Goal: Information Seeking & Learning: Learn about a topic

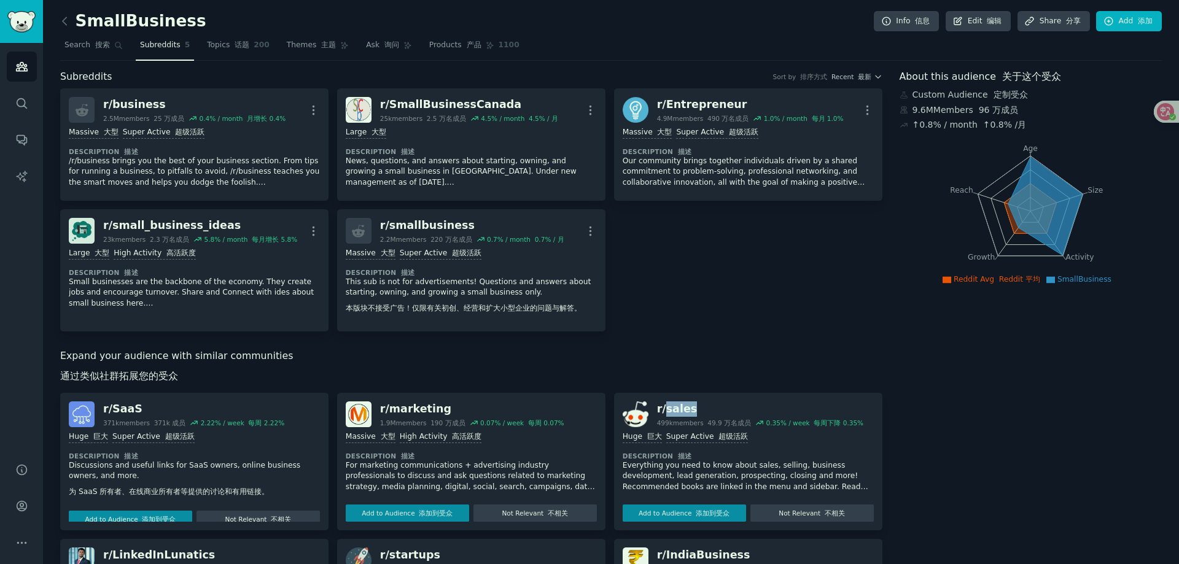
drag, startPoint x: 691, startPoint y: 432, endPoint x: 667, endPoint y: 429, distance: 24.1
click at [667, 417] on div "r/ sales" at bounding box center [760, 408] width 206 height 15
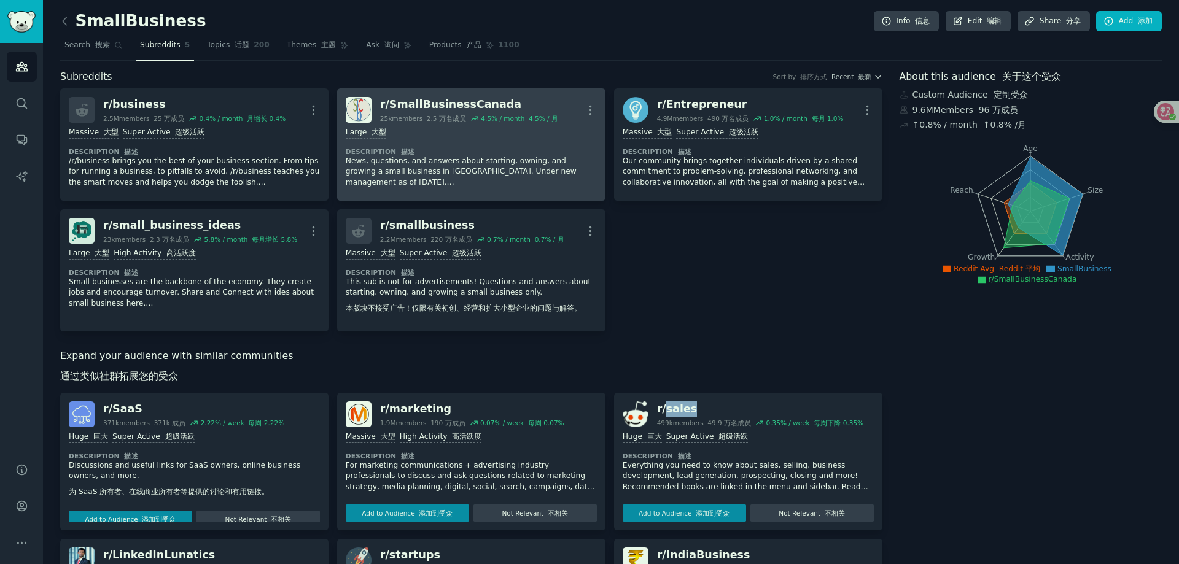
click at [339, 107] on link "r/ SmallBusinessCanada 25k members 2.5 万名成员 4.5 % / month 4.5% / 月 More Large 大…" at bounding box center [471, 144] width 268 height 112
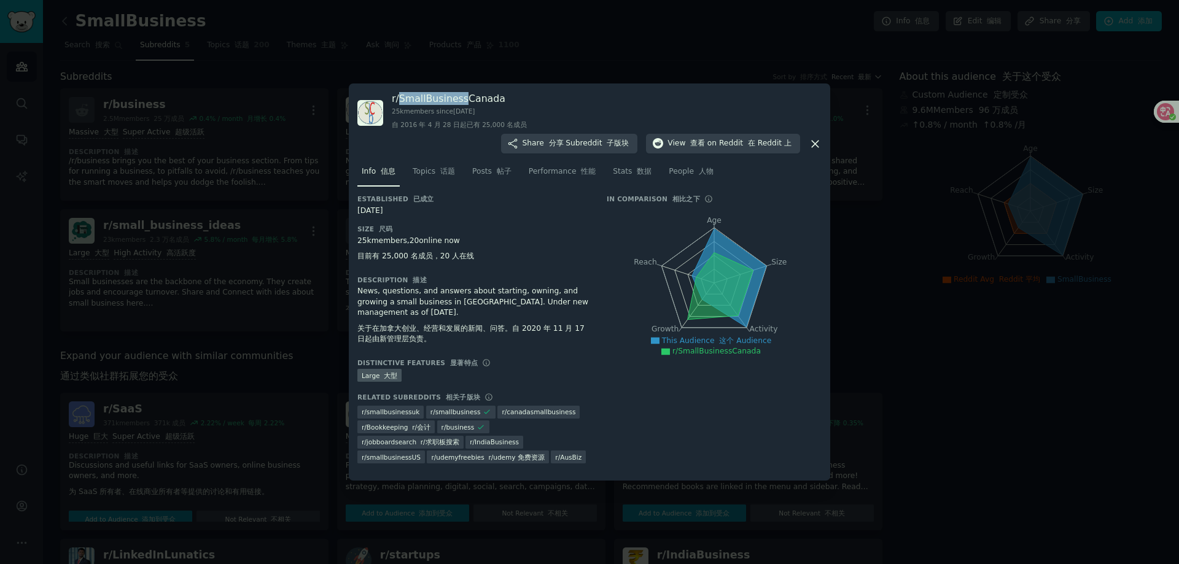
drag, startPoint x: 424, startPoint y: 120, endPoint x: 464, endPoint y: 103, distance: 43.7
click at [464, 103] on h3 "r/ SmallBusinessCanada" at bounding box center [459, 98] width 135 height 13
copy h3 "SmallBusiness"
click at [935, 325] on div at bounding box center [589, 282] width 1179 height 564
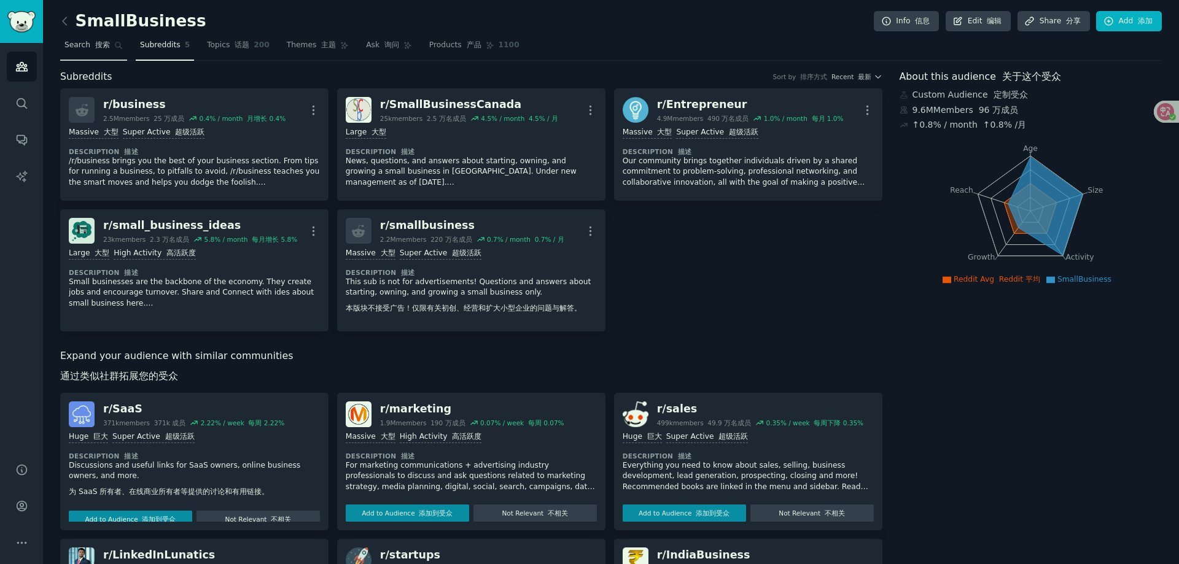
click at [111, 47] on link "Search 搜索" at bounding box center [93, 48] width 67 height 25
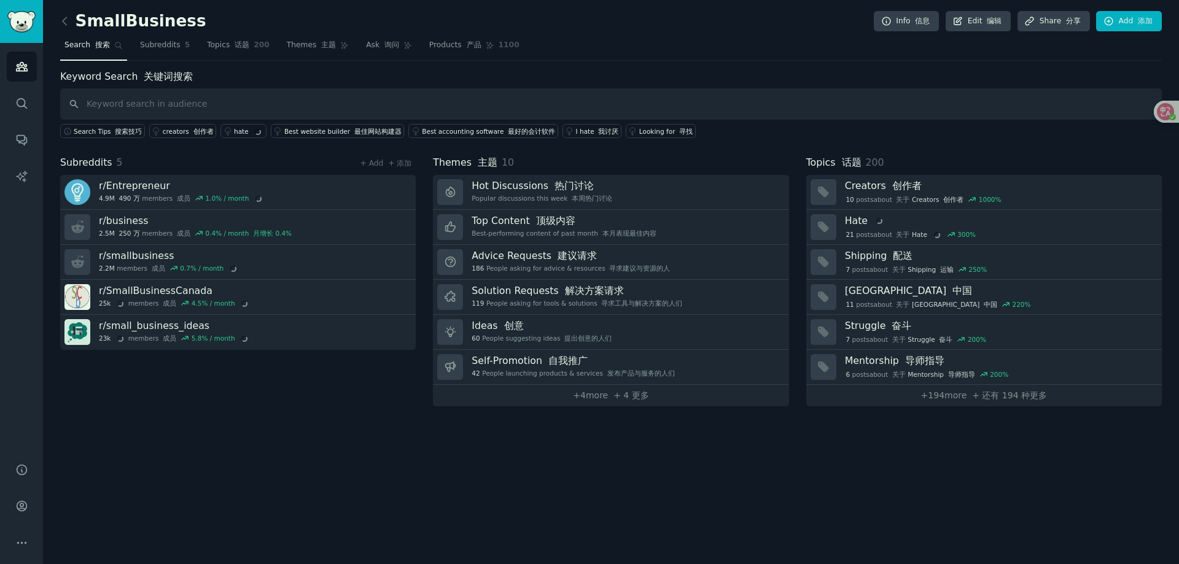
click at [265, 97] on input "text" at bounding box center [610, 103] width 1101 height 31
type input "SmallBusiness"
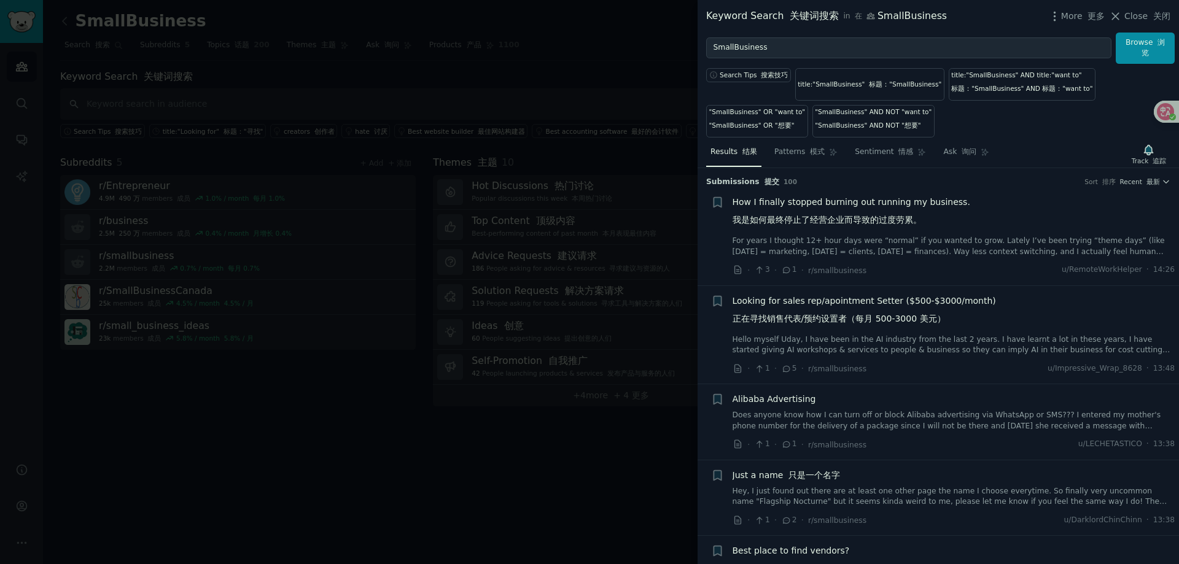
click at [613, 439] on div at bounding box center [589, 282] width 1179 height 564
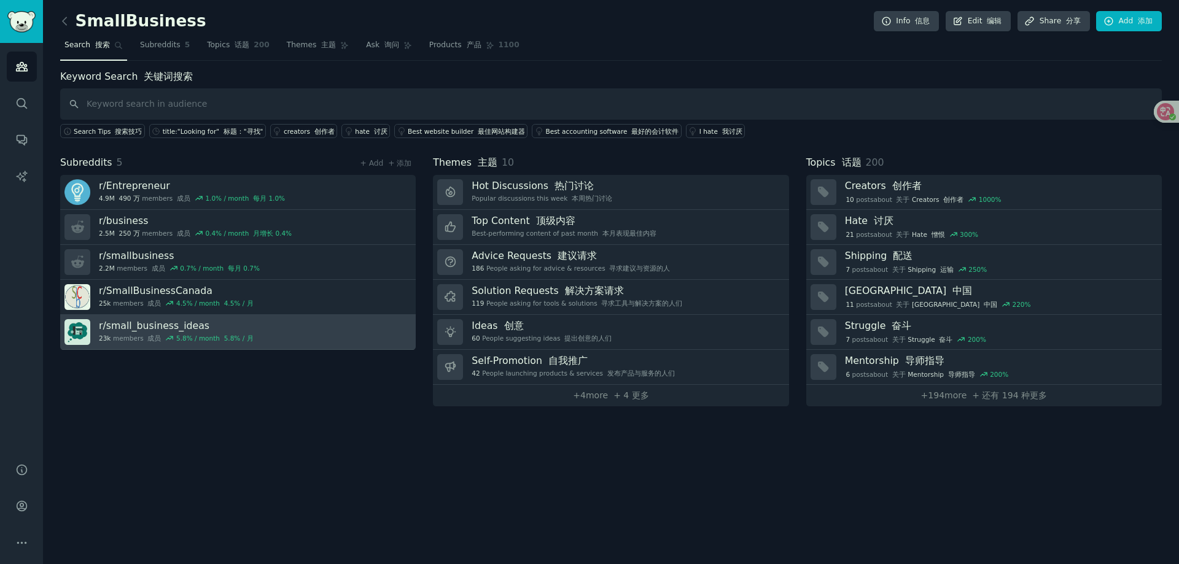
click at [112, 328] on h3 "r/ small_business_ideas" at bounding box center [176, 325] width 155 height 13
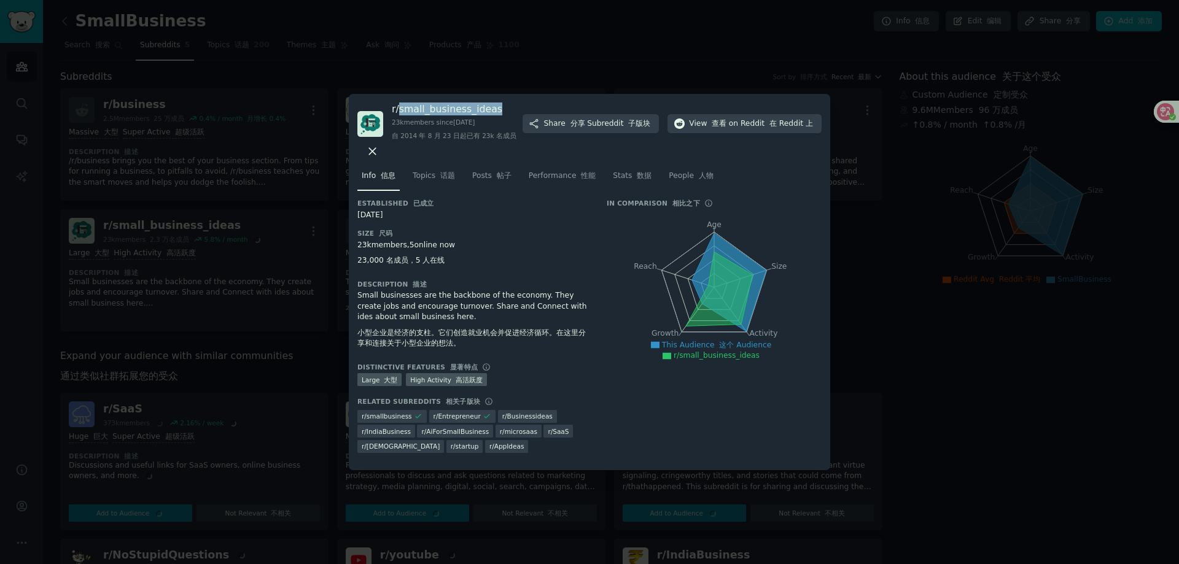
drag, startPoint x: 400, startPoint y: 112, endPoint x: 499, endPoint y: 101, distance: 100.1
click at [499, 101] on div "r/ small_business_ideas 23k members since [DATE] 自 2014 年 8 月 23 日起已有 23k 名成员 S…" at bounding box center [589, 282] width 481 height 376
copy h3 "small_business_ideas"
click at [909, 274] on div at bounding box center [589, 282] width 1179 height 564
